Goal: Learn about a topic

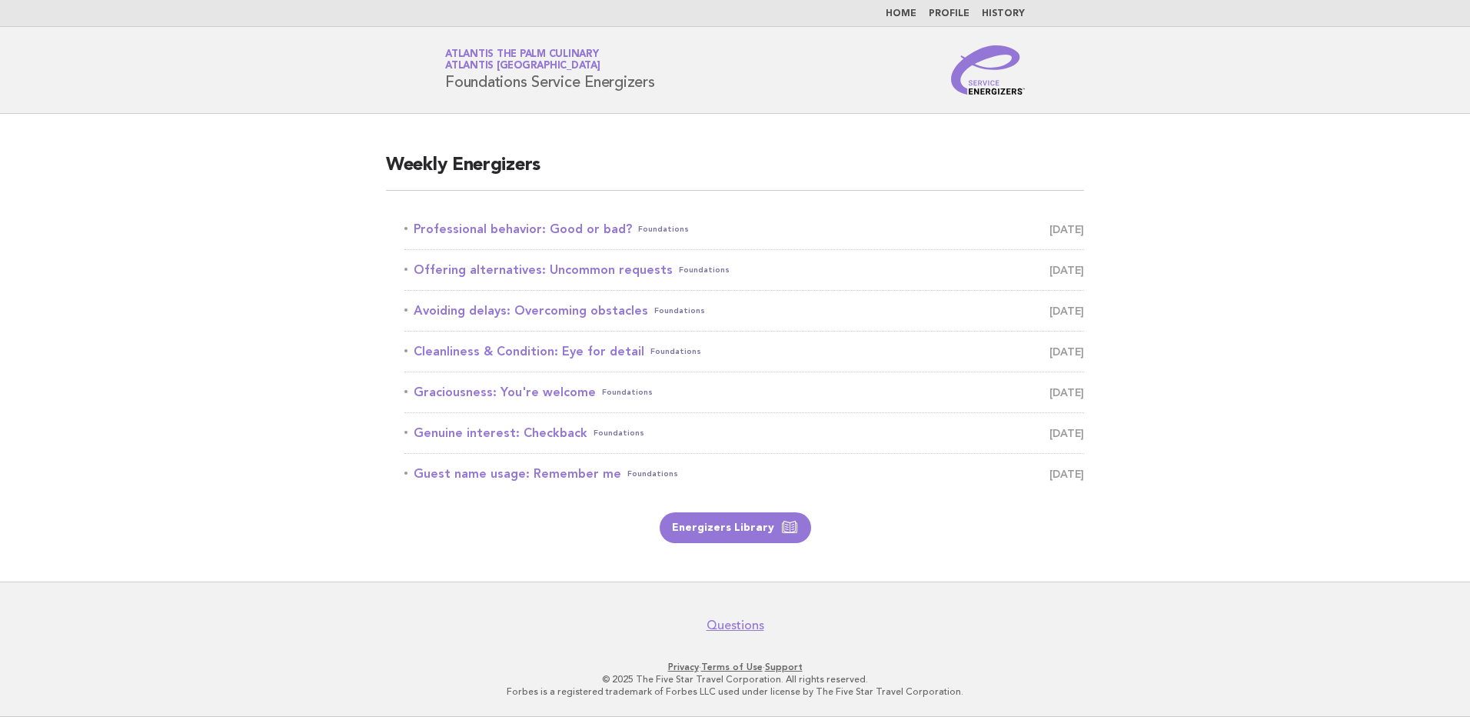
click at [572, 241] on li "Professional behavior: Good or bad? Foundations [DATE]" at bounding box center [744, 229] width 680 height 41
click at [551, 226] on link "Professional behavior: Good or bad? Foundations [DATE]" at bounding box center [744, 229] width 680 height 22
click at [754, 223] on link "Professional behavior: Good or bad? Foundations [DATE]" at bounding box center [744, 229] width 680 height 22
click at [735, 529] on link "Energizers Library" at bounding box center [735, 527] width 151 height 31
click at [554, 233] on link "Professional behavior: Good or bad? Foundations [DATE]" at bounding box center [744, 229] width 680 height 22
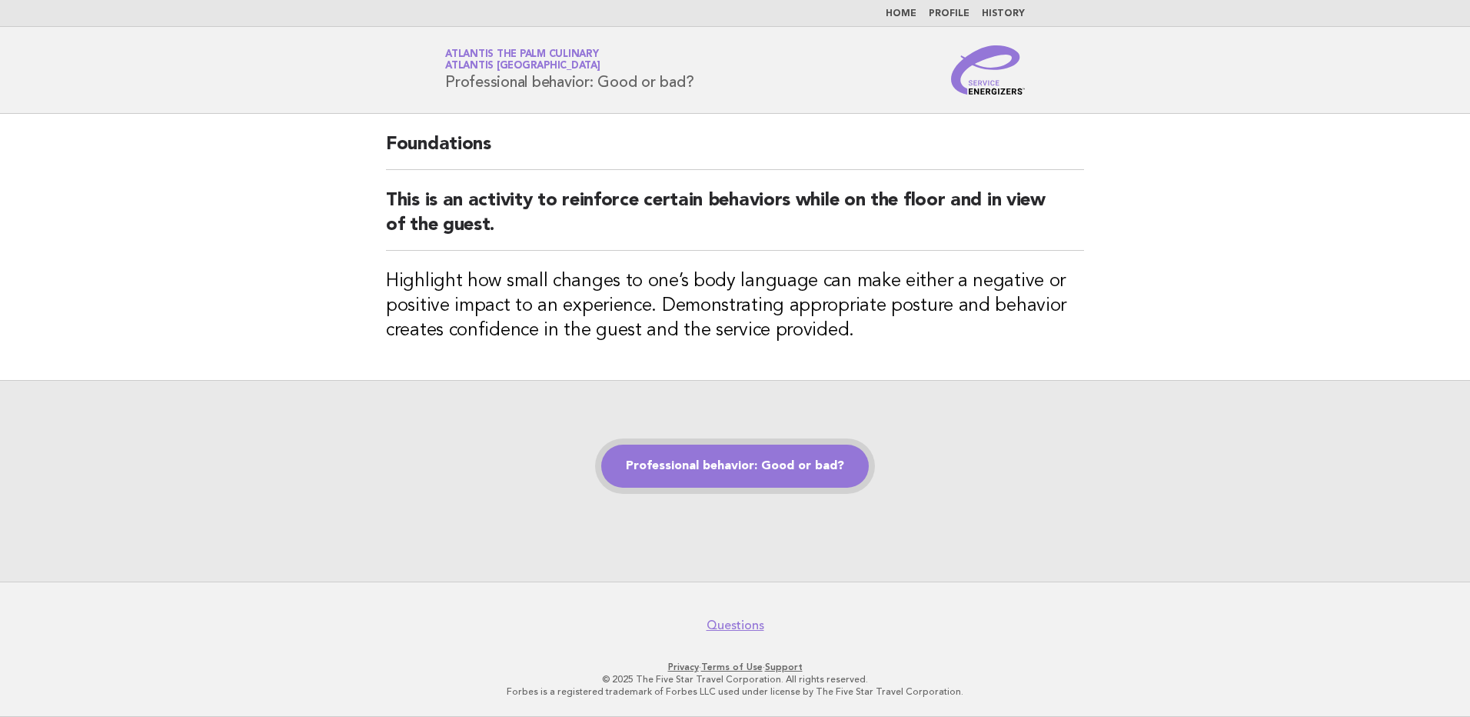
click at [734, 462] on link "Professional behavior: Good or bad?" at bounding box center [735, 465] width 268 height 43
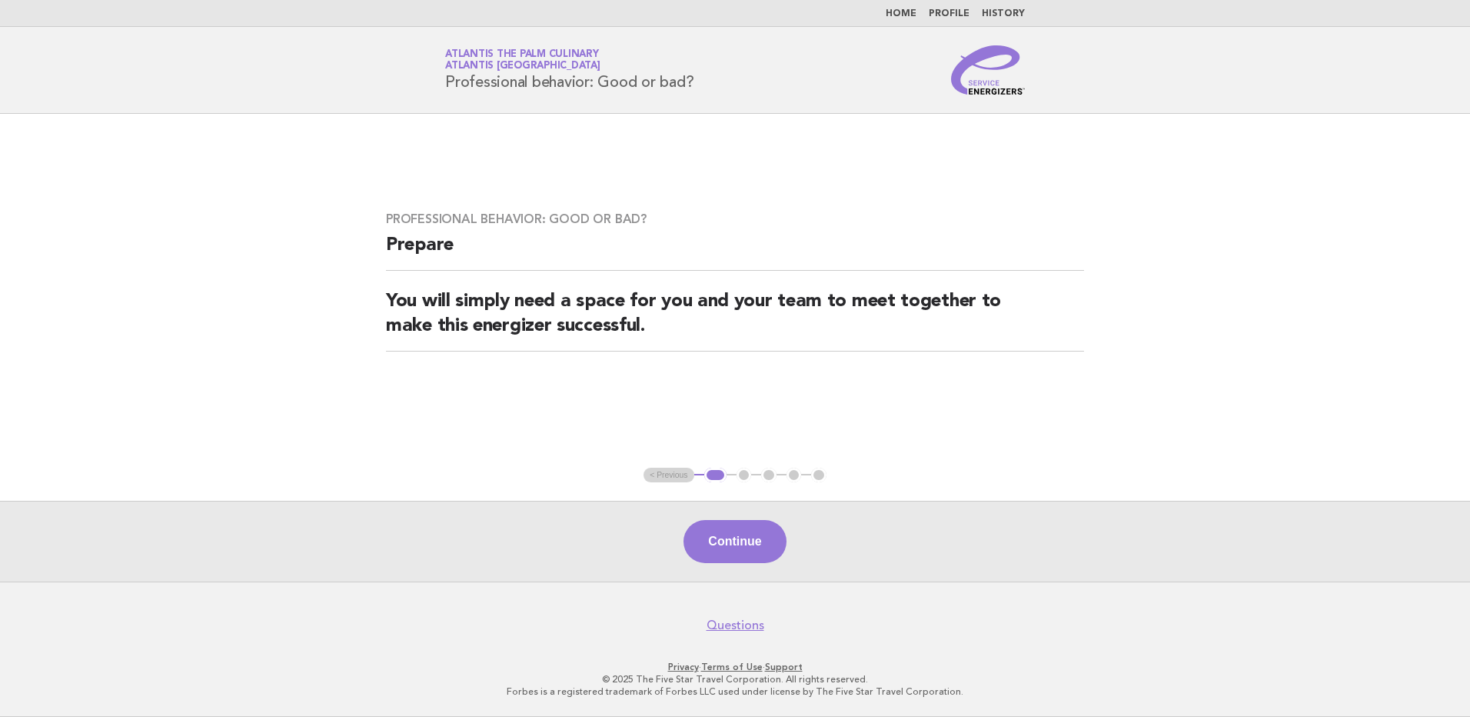
click at [659, 478] on ul "< Previous 1 2 3 4 5" at bounding box center [735, 475] width 183 height 15
click at [664, 478] on ul "< Previous 1 2 3 4 5" at bounding box center [735, 475] width 183 height 15
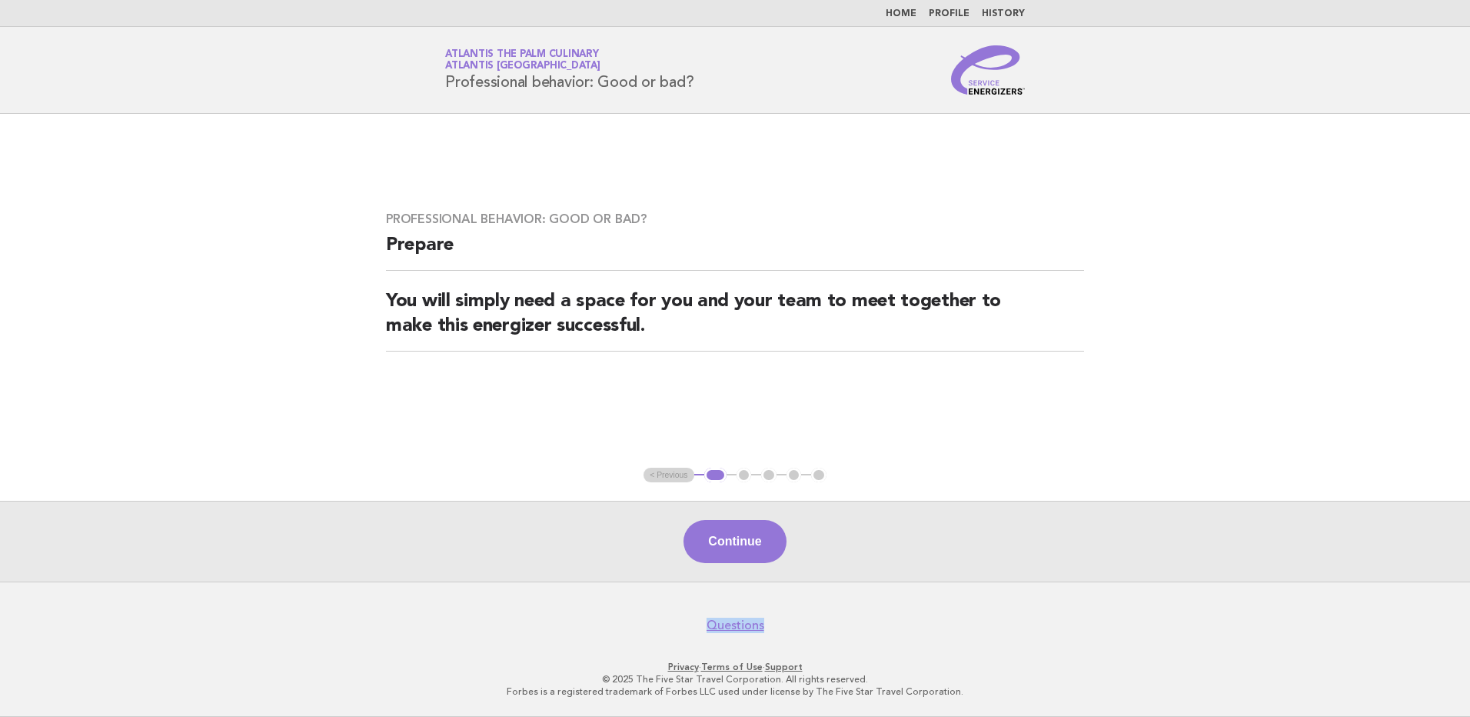
drag, startPoint x: 664, startPoint y: 478, endPoint x: 721, endPoint y: 550, distance: 92.0
click at [721, 550] on button "Continue" at bounding box center [735, 541] width 102 height 43
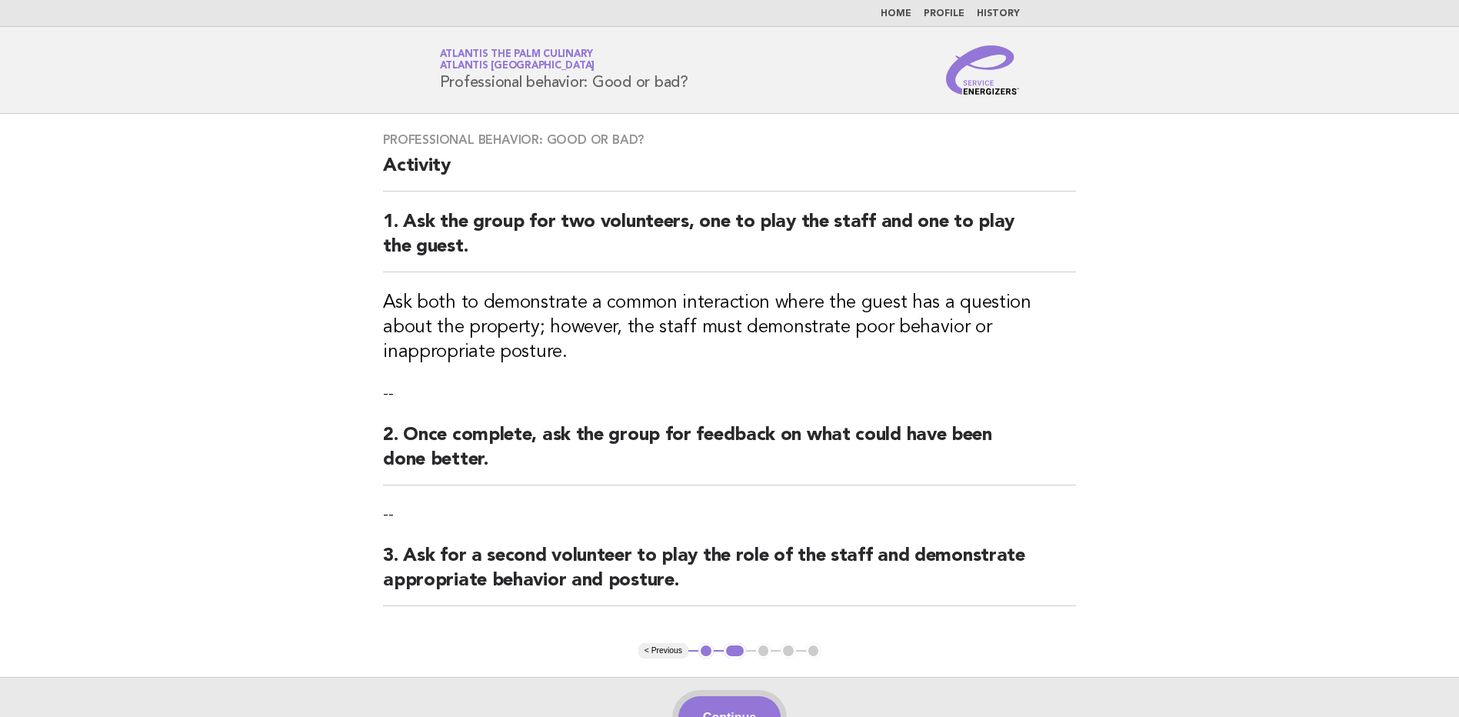
click at [705, 707] on button "Continue" at bounding box center [729, 717] width 102 height 43
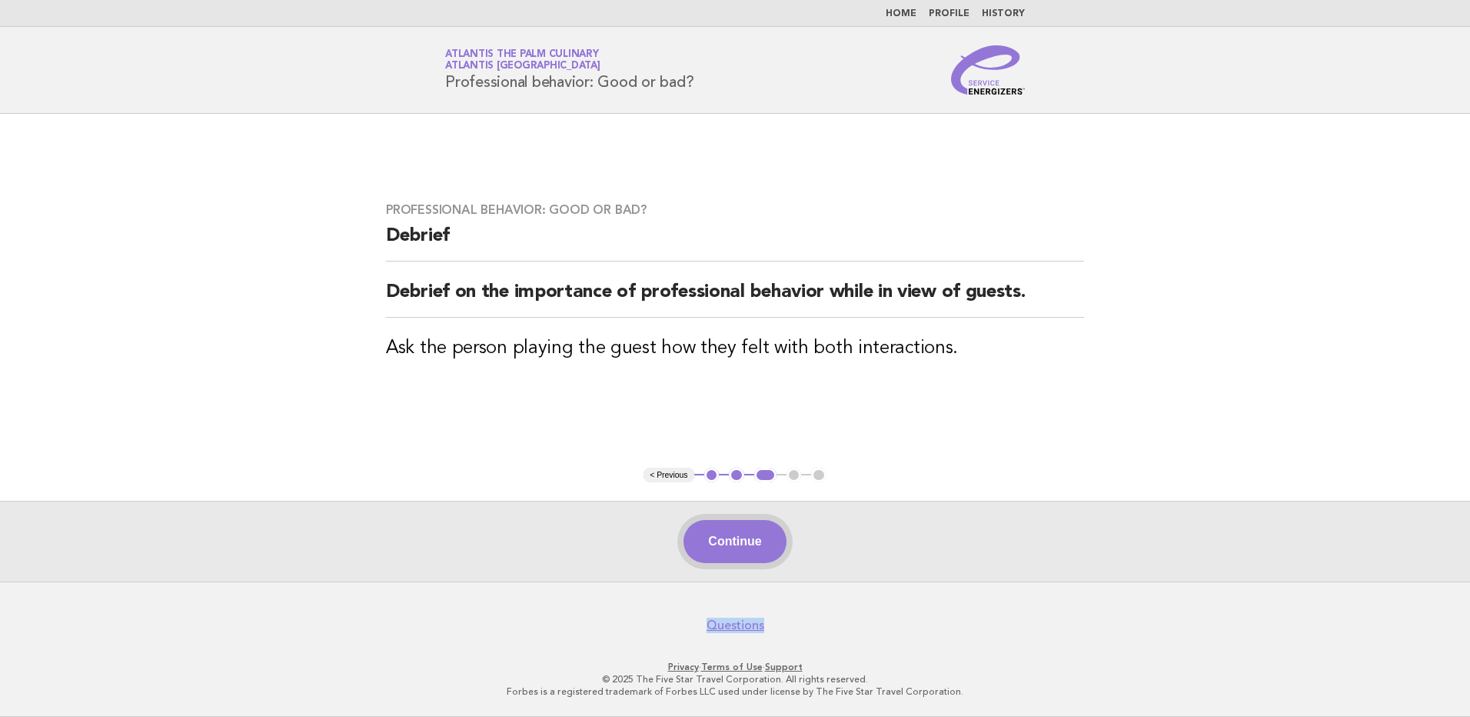
click at [723, 544] on button "Continue" at bounding box center [735, 541] width 102 height 43
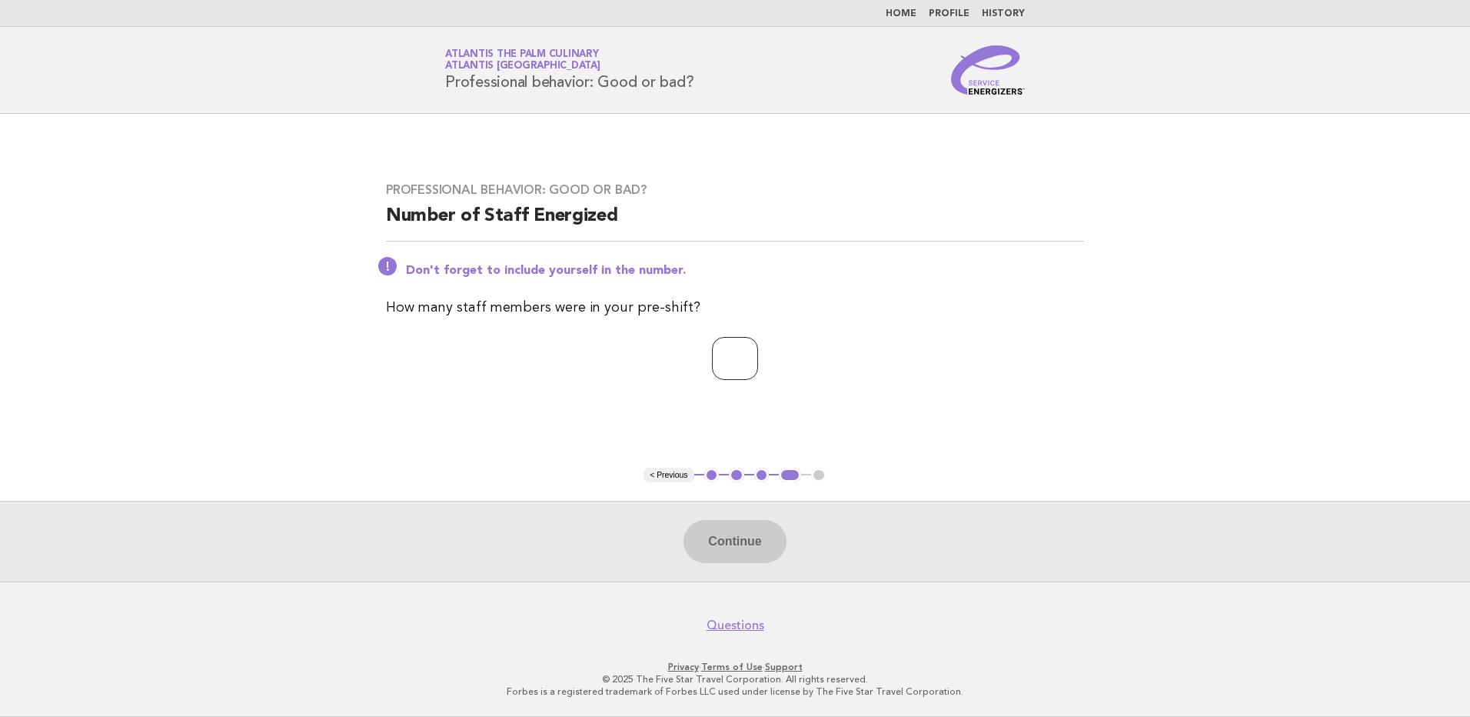
click at [719, 371] on input "number" at bounding box center [735, 358] width 46 height 43
type input "*"
click at [731, 536] on button "Continue" at bounding box center [735, 541] width 102 height 43
